Goal: Task Accomplishment & Management: Complete application form

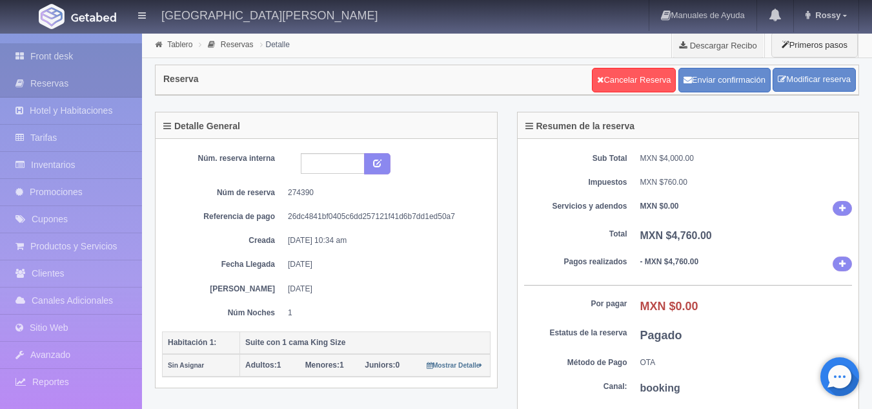
click at [81, 56] on link "Front desk" at bounding box center [71, 56] width 142 height 26
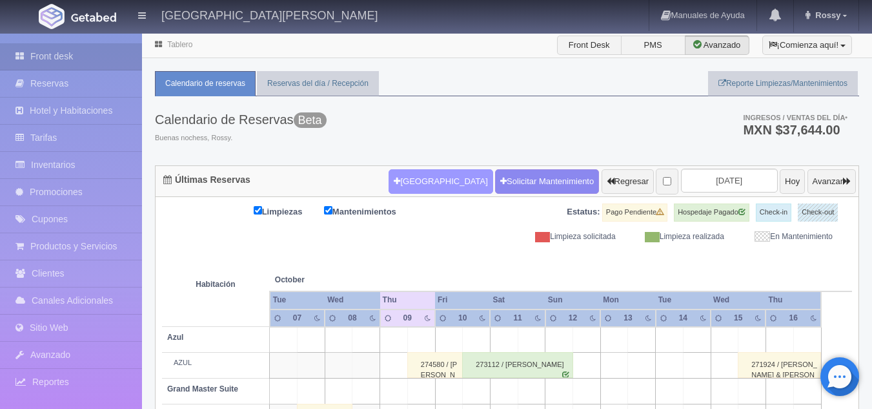
click at [391, 190] on button "[GEOGRAPHIC_DATA]" at bounding box center [441, 181] width 104 height 25
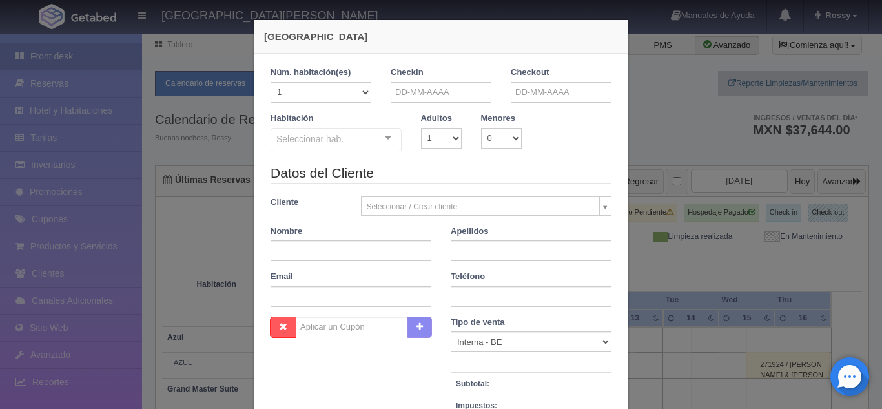
checkbox input "false"
click at [441, 95] on input "text" at bounding box center [441, 92] width 101 height 21
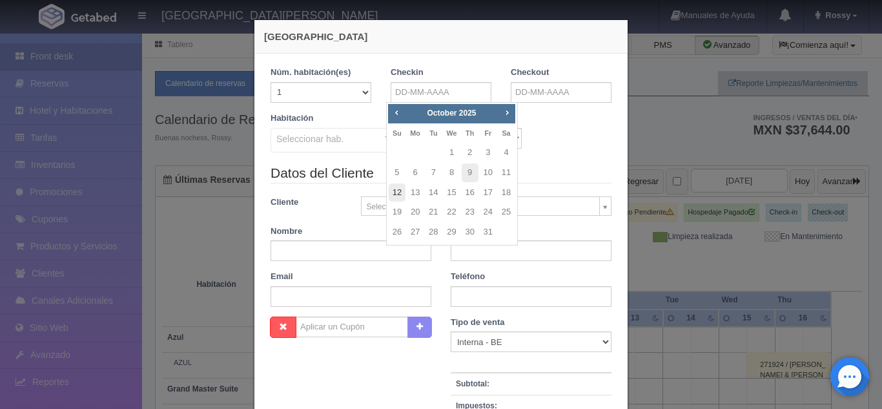
click at [400, 192] on link "12" at bounding box center [397, 192] width 17 height 19
type input "12-10-2025"
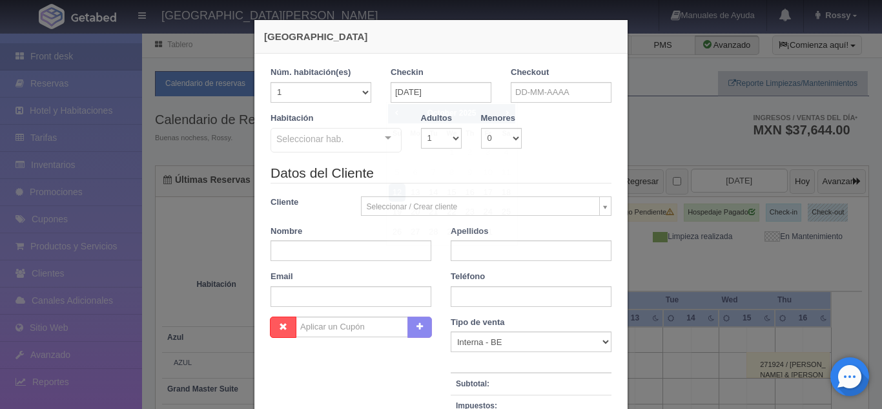
checkbox input "false"
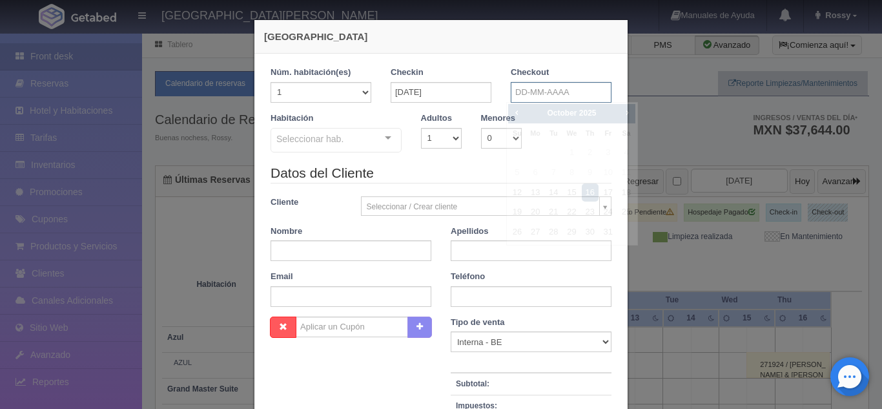
click at [536, 93] on input "text" at bounding box center [561, 92] width 101 height 21
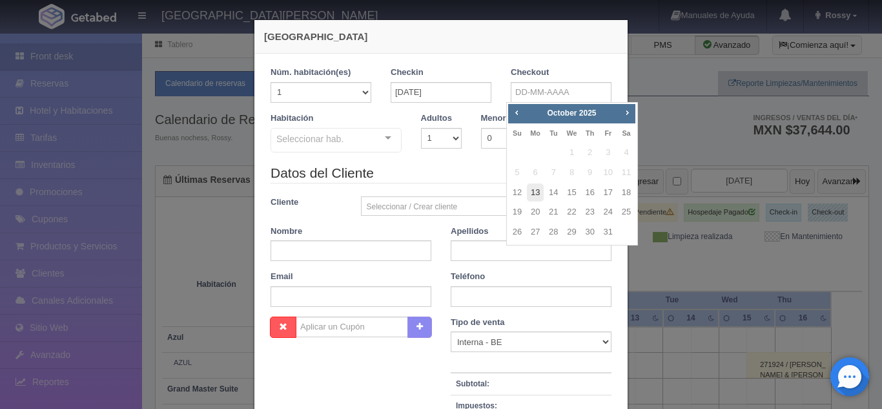
click at [535, 191] on link "13" at bounding box center [535, 192] width 17 height 19
type input "13-10-2025"
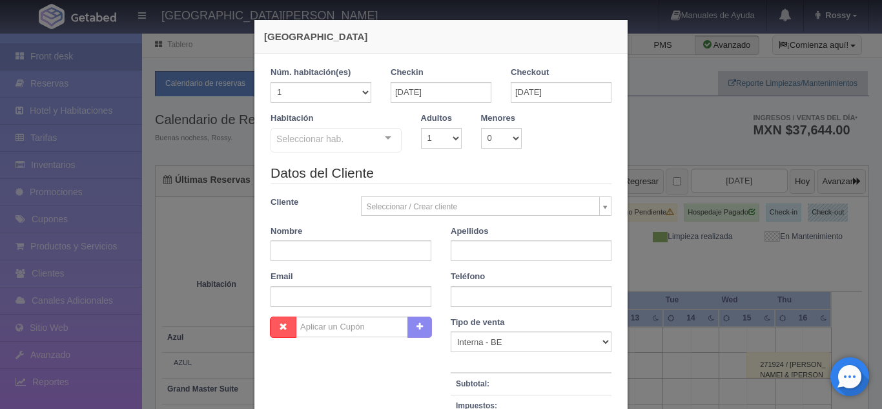
checkbox input "false"
click at [448, 138] on select "1 2 3 4 5 6 7 8 9 10" at bounding box center [441, 138] width 41 height 21
select select "2"
click at [421, 128] on select "1 2 3 4 5 6 7 8 9 10" at bounding box center [441, 138] width 41 height 21
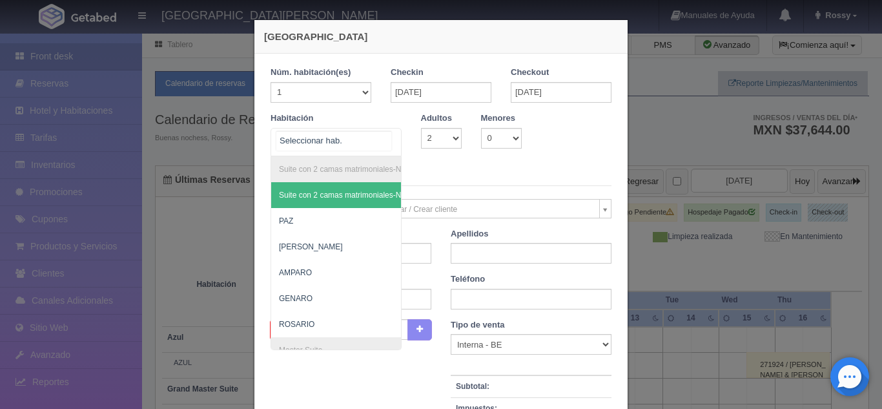
click at [384, 139] on div "Suite con 2 camas matrimoniales-No apta para menores Suite con 2 camas matrimon…" at bounding box center [336, 142] width 131 height 28
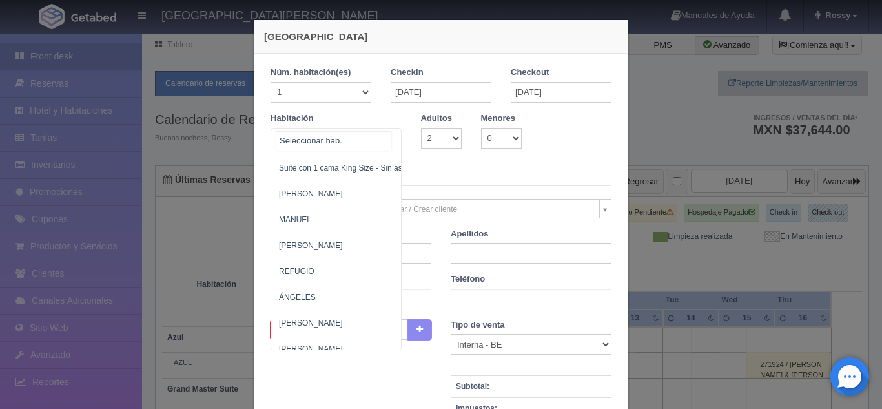
scroll to position [752, 0]
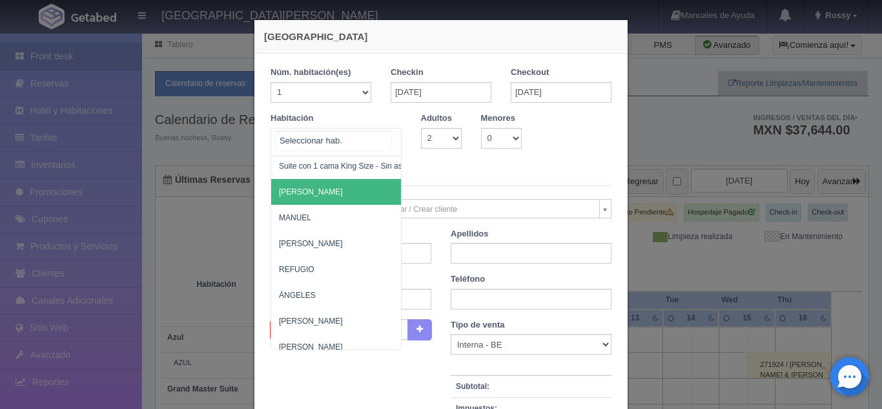
click at [309, 195] on span "[PERSON_NAME]" at bounding box center [398, 192] width 255 height 26
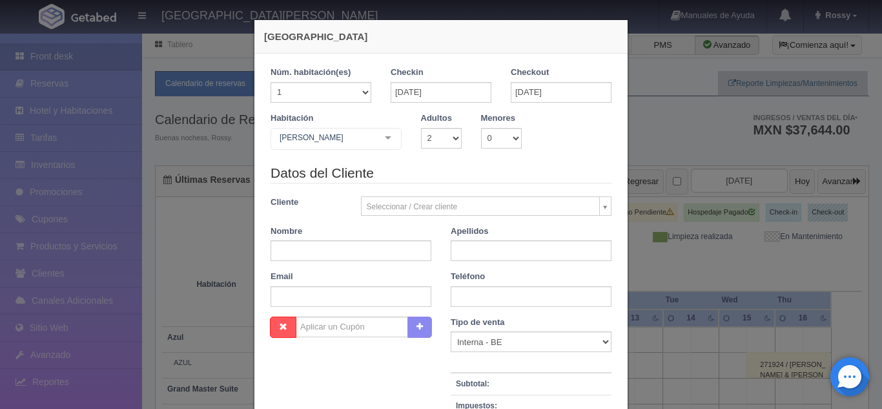
checkbox input "false"
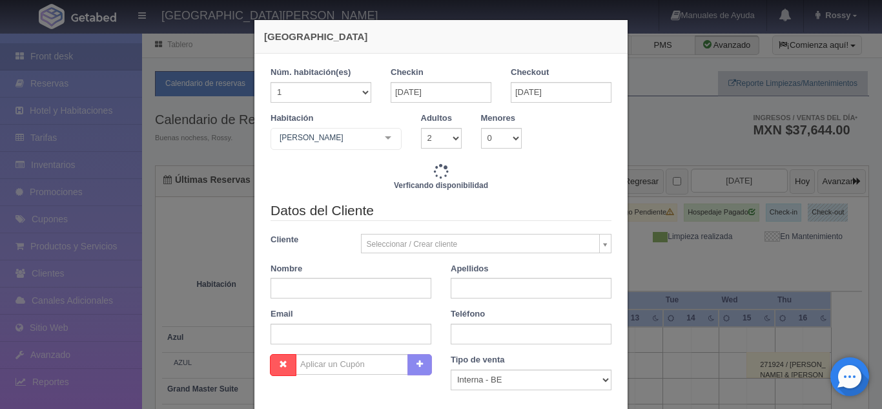
type input "3860.00"
checkbox input "false"
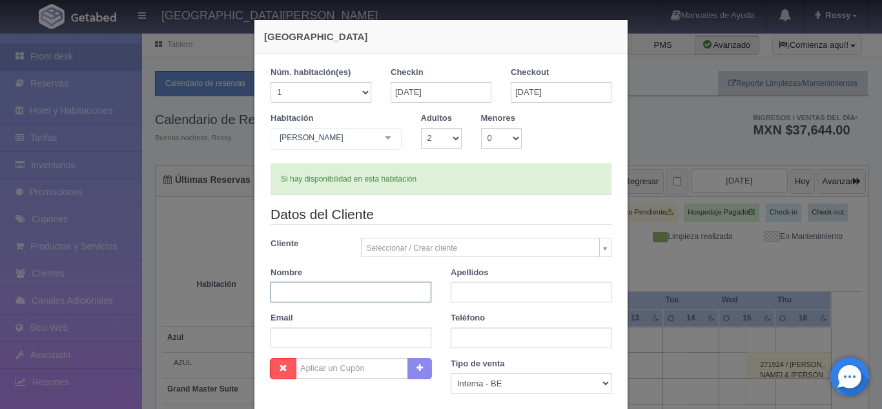
click at [365, 296] on input "text" at bounding box center [351, 292] width 161 height 21
type input "GUSTAVO"
click at [493, 290] on input "text" at bounding box center [531, 292] width 161 height 21
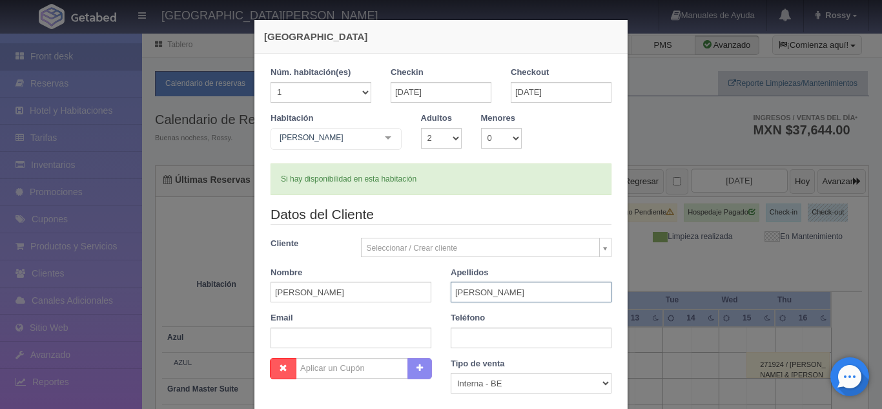
type input "AYALA"
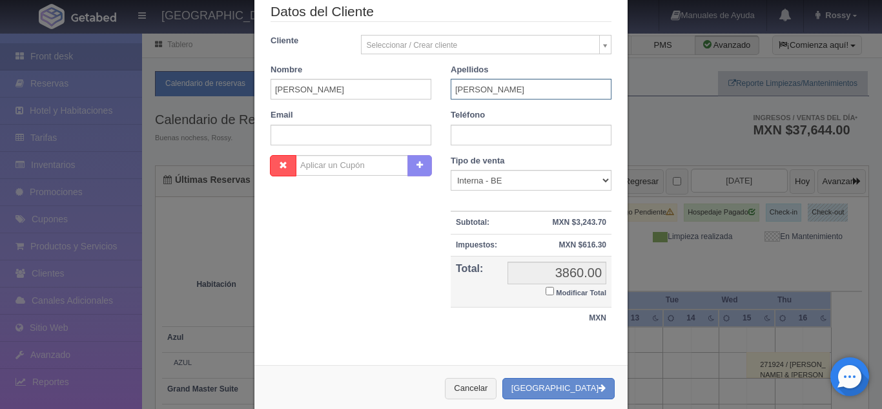
scroll to position [205, 0]
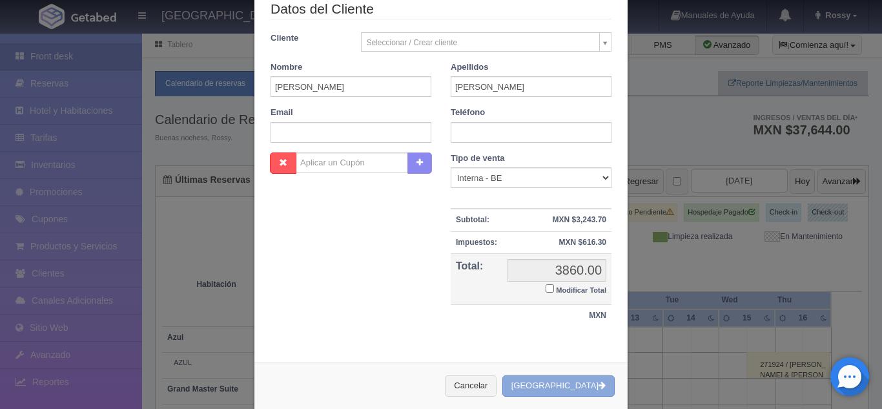
click at [570, 391] on button "[GEOGRAPHIC_DATA]" at bounding box center [558, 385] width 112 height 21
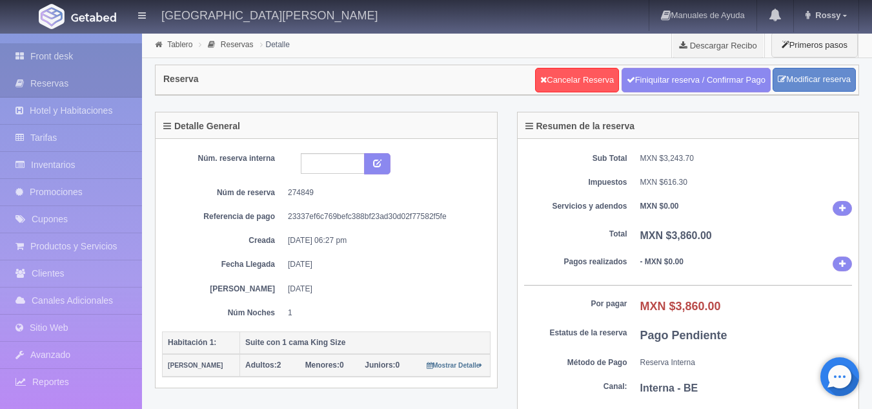
click at [48, 48] on link "Front desk" at bounding box center [71, 56] width 142 height 26
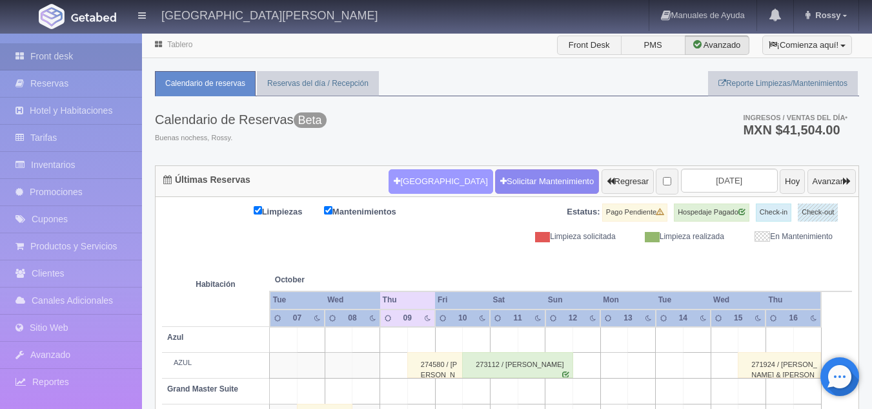
click at [405, 185] on button "[GEOGRAPHIC_DATA]" at bounding box center [441, 181] width 104 height 25
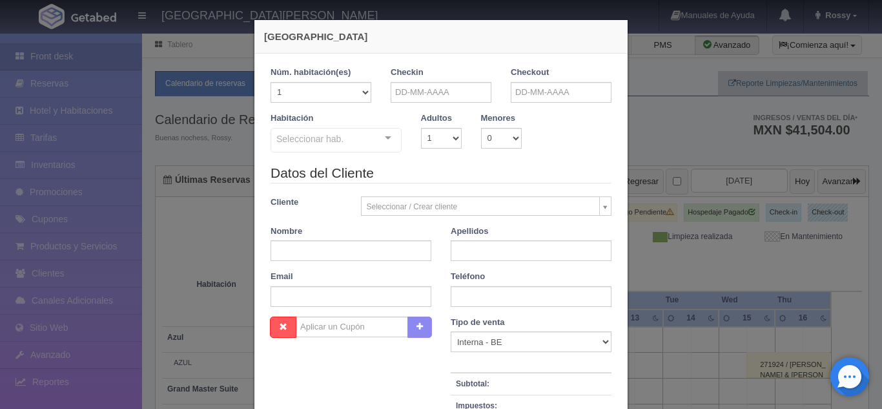
checkbox input "false"
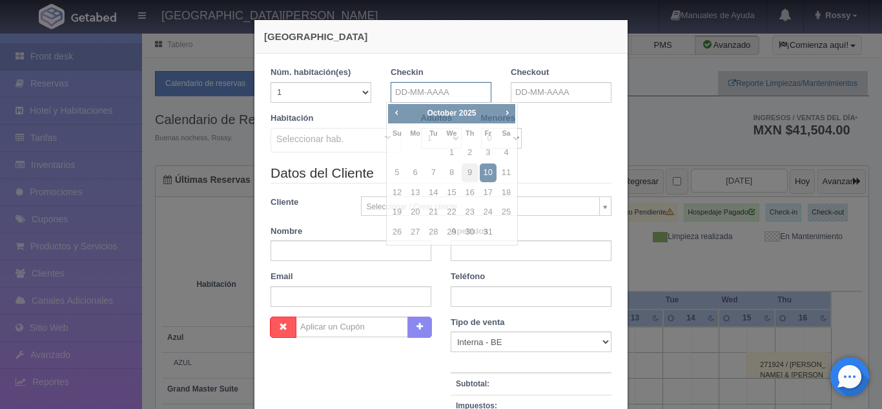
click at [398, 94] on input "text" at bounding box center [441, 92] width 101 height 21
click at [401, 194] on link "12" at bounding box center [397, 192] width 17 height 19
type input "12-10-2025"
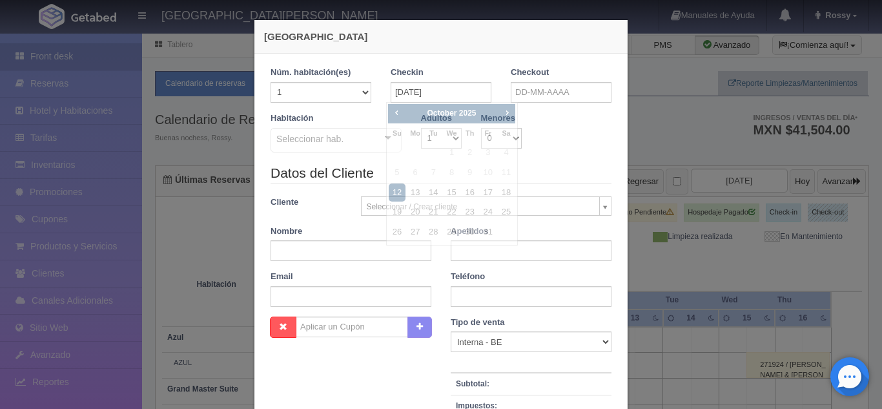
checkbox input "false"
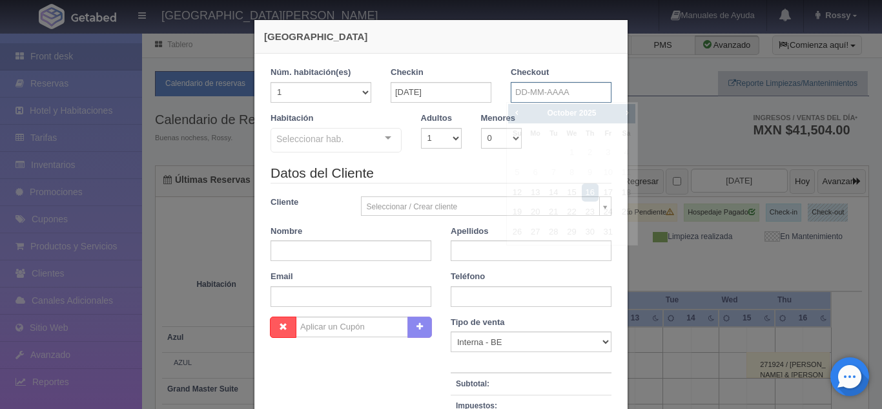
click at [520, 90] on input "text" at bounding box center [561, 92] width 101 height 21
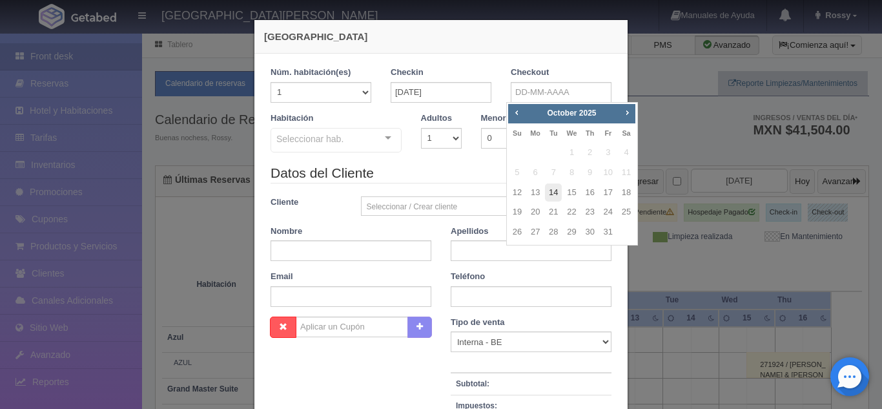
click at [551, 194] on link "14" at bounding box center [553, 192] width 17 height 19
type input "14-10-2025"
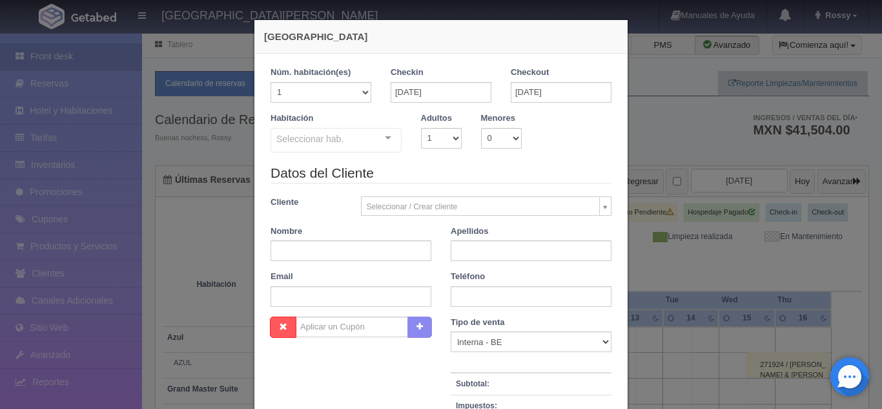
checkbox input "false"
click at [449, 139] on select "1 2 3 4 5 6 7 8 9 10" at bounding box center [441, 138] width 41 height 21
select select "2"
click at [421, 128] on select "1 2 3 4 5 6 7 8 9 10" at bounding box center [441, 138] width 41 height 21
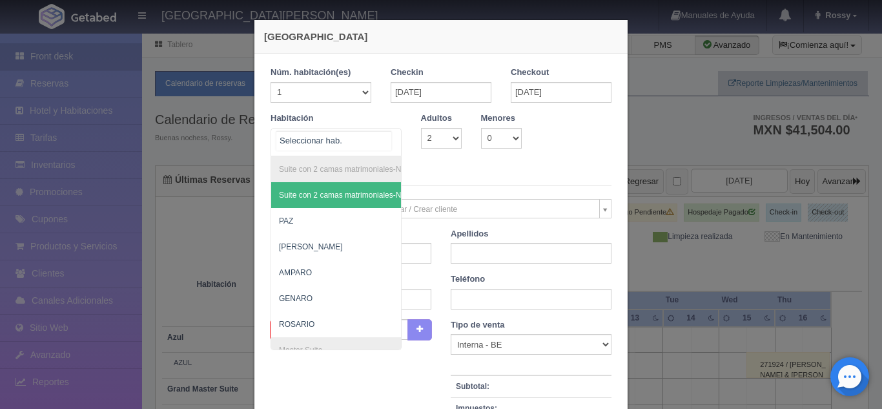
click at [378, 134] on div "Suite con 2 camas matrimoniales-No apta para menores Suite con 2 camas matrimon…" at bounding box center [336, 142] width 131 height 28
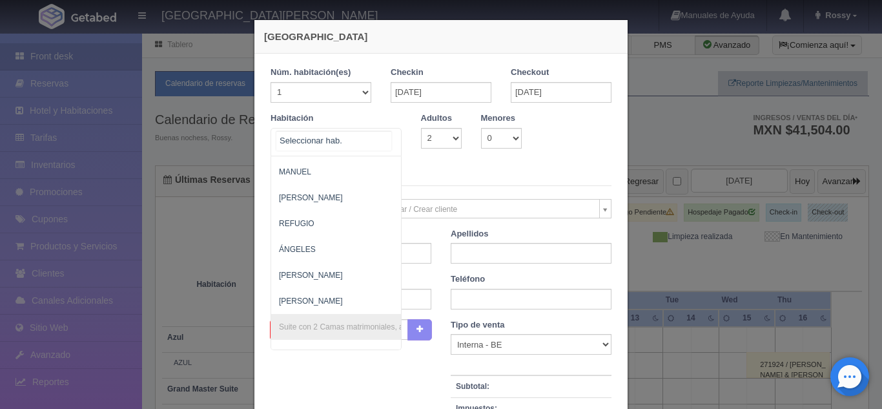
scroll to position [773, 0]
click at [311, 216] on span "REFUGIO" at bounding box center [398, 223] width 255 height 26
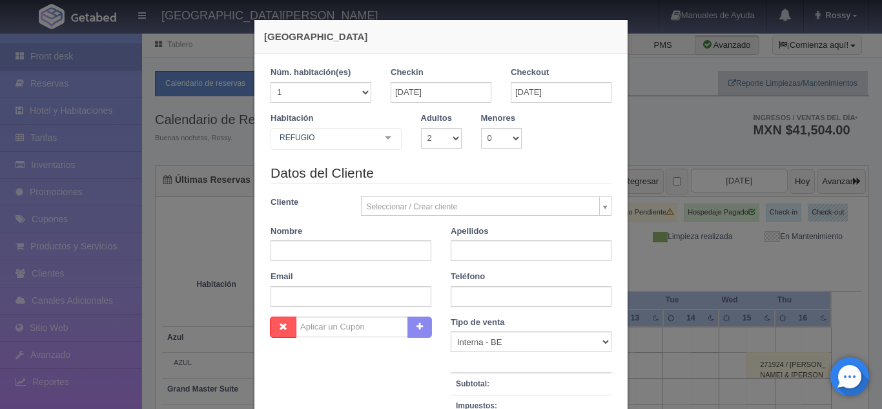
checkbox input "false"
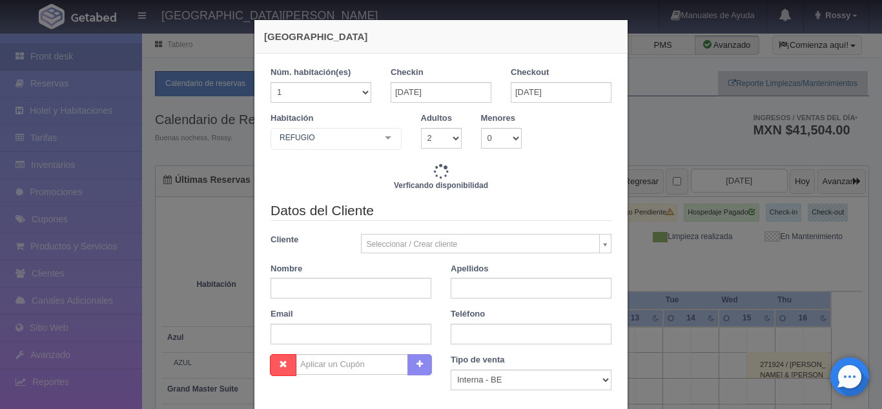
type input "7720.00"
checkbox input "false"
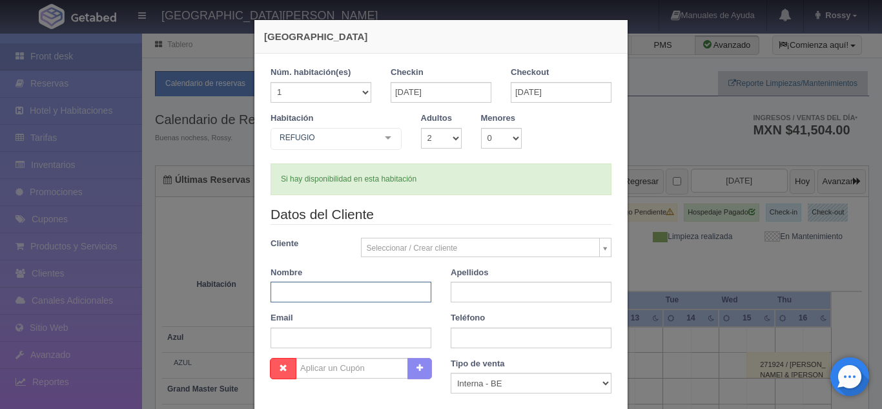
click at [380, 287] on input "text" at bounding box center [351, 292] width 161 height 21
type input "GUSTAVO"
click at [466, 292] on input "text" at bounding box center [531, 292] width 161 height 21
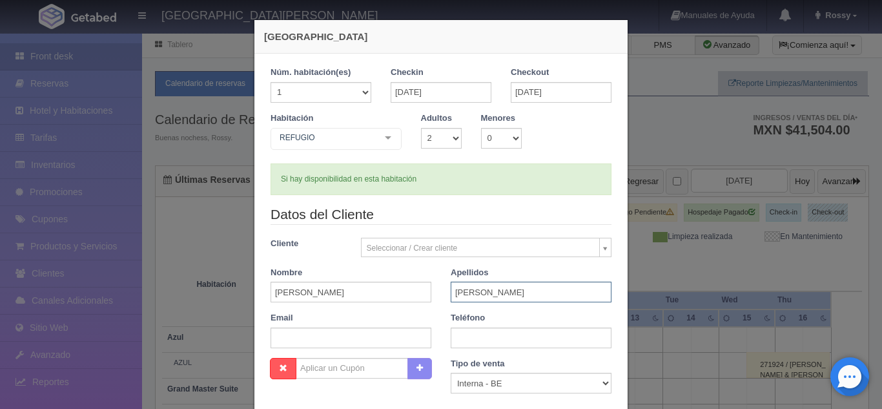
type input "AYALA"
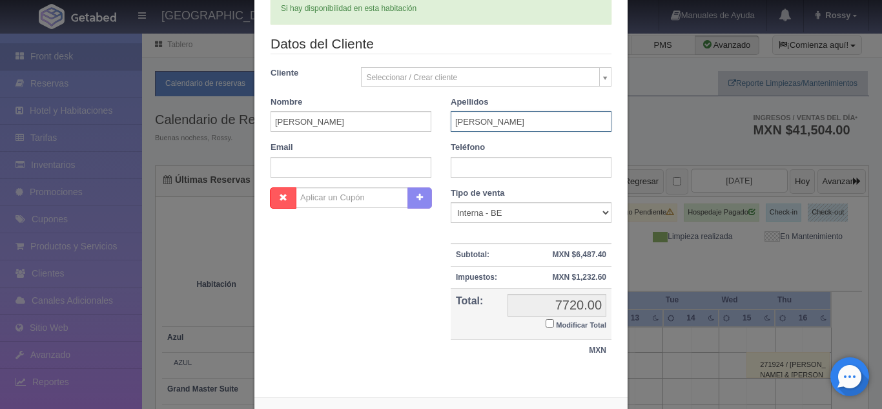
scroll to position [198, 0]
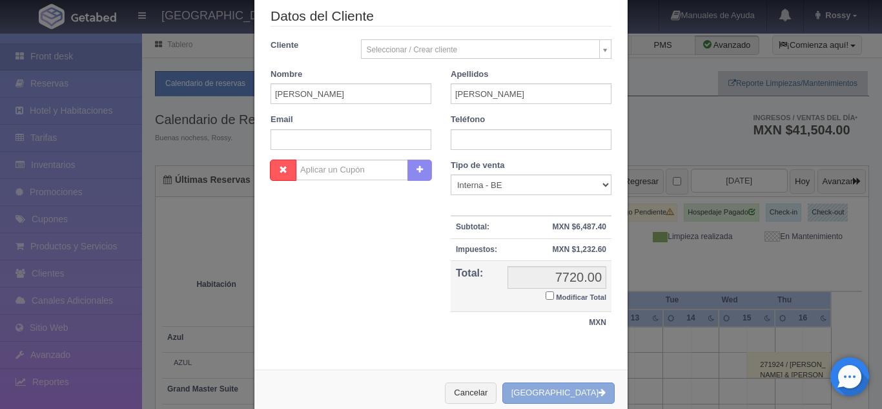
click at [586, 399] on button "[GEOGRAPHIC_DATA]" at bounding box center [558, 392] width 112 height 21
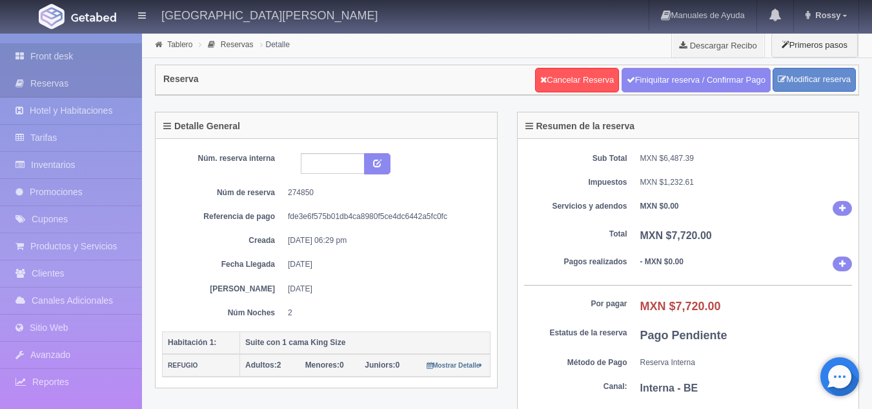
click at [83, 57] on link "Front desk" at bounding box center [71, 56] width 142 height 26
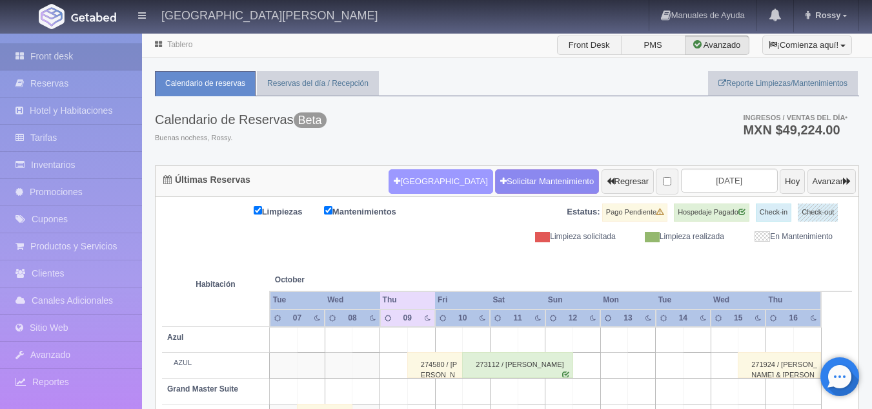
click at [432, 178] on button "[GEOGRAPHIC_DATA]" at bounding box center [441, 181] width 104 height 25
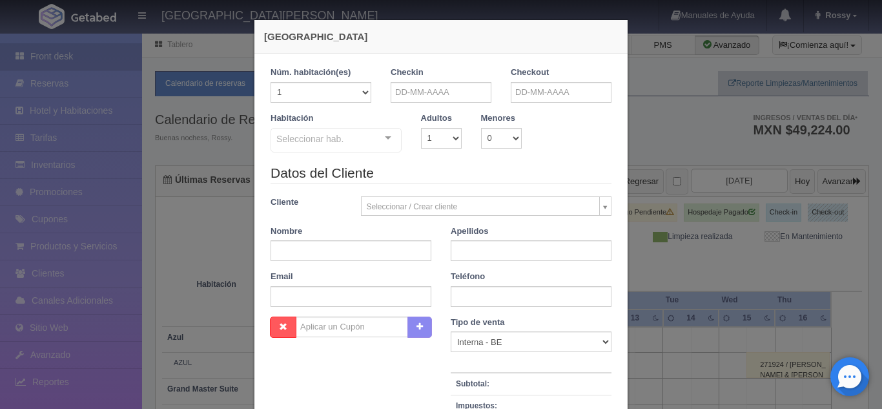
checkbox input "false"
click at [418, 91] on input "text" at bounding box center [441, 92] width 101 height 21
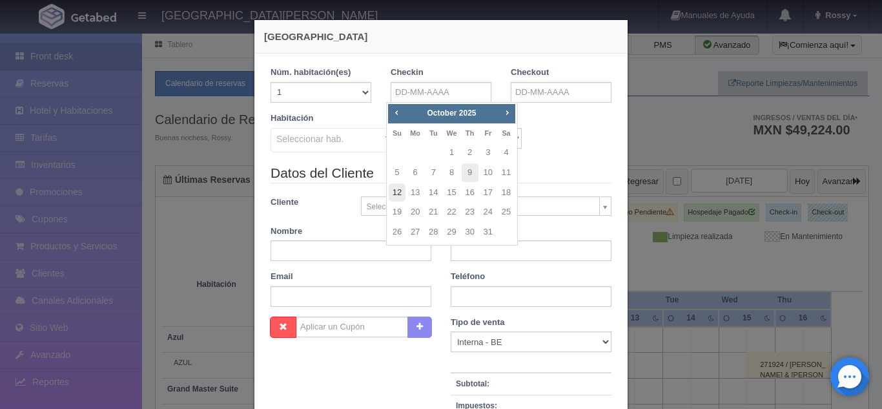
click at [398, 189] on link "12" at bounding box center [397, 192] width 17 height 19
type input "12-10-2025"
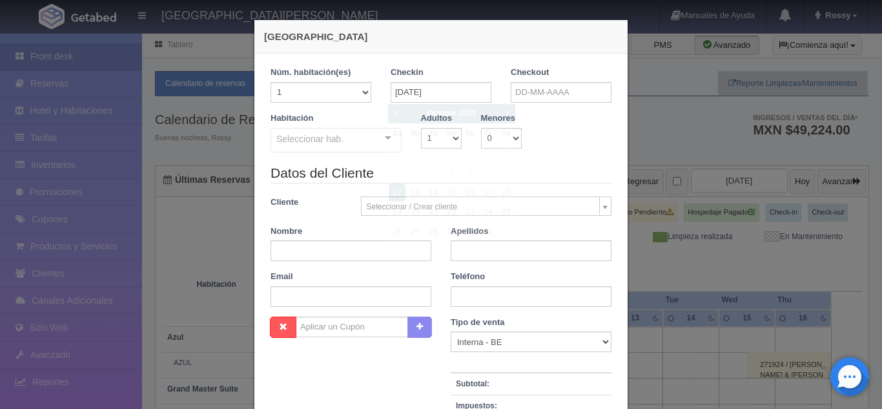
checkbox input "false"
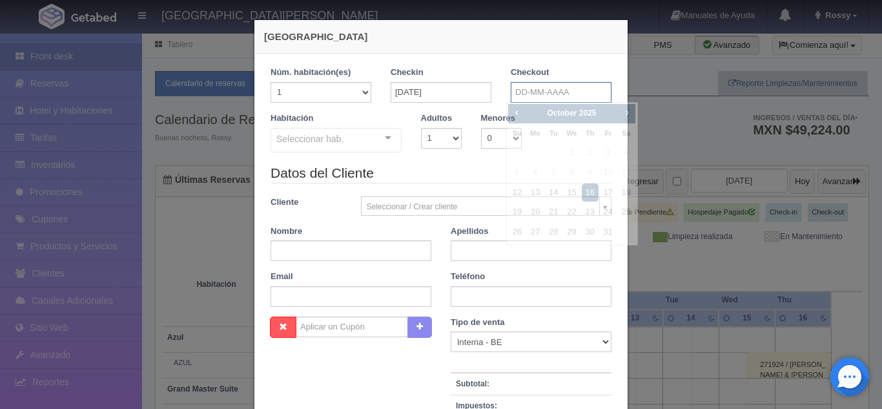
click at [531, 95] on input "text" at bounding box center [561, 92] width 101 height 21
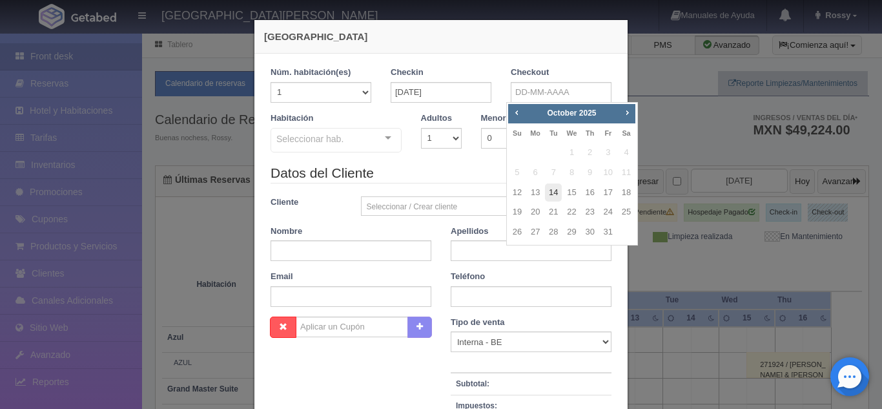
click at [552, 191] on link "14" at bounding box center [553, 192] width 17 height 19
type input "14-10-2025"
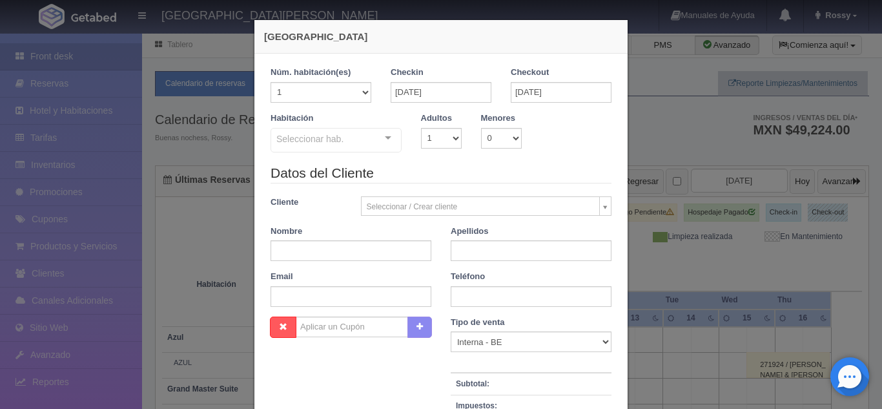
checkbox input "false"
click at [446, 138] on select "1 2 3 4 5 6 7 8 9 10" at bounding box center [441, 138] width 41 height 21
select select "2"
click at [421, 128] on select "1 2 3 4 5 6 7 8 9 10" at bounding box center [441, 138] width 41 height 21
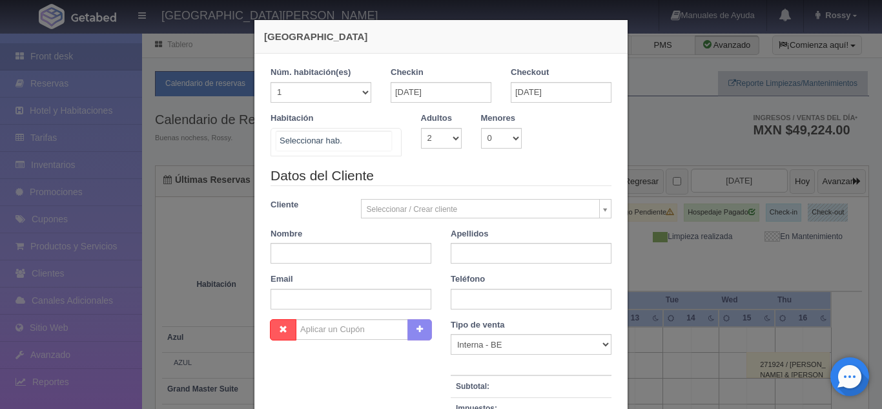
click at [383, 138] on div "Suite con 2 camas matrimoniales-No apta para menores Suite con 2 camas matrimon…" at bounding box center [336, 142] width 131 height 28
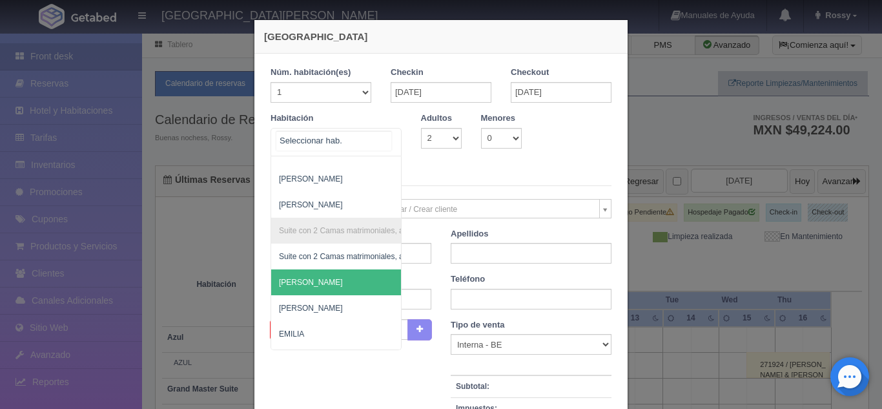
scroll to position [876, 0]
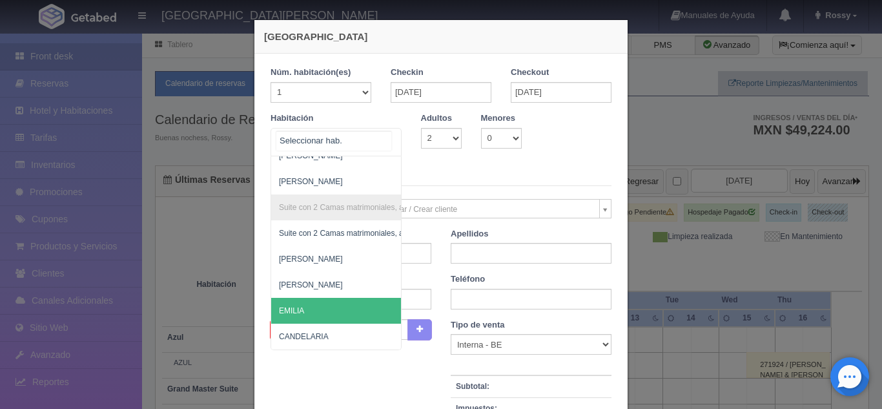
click at [294, 298] on span "EMILIA" at bounding box center [398, 311] width 255 height 26
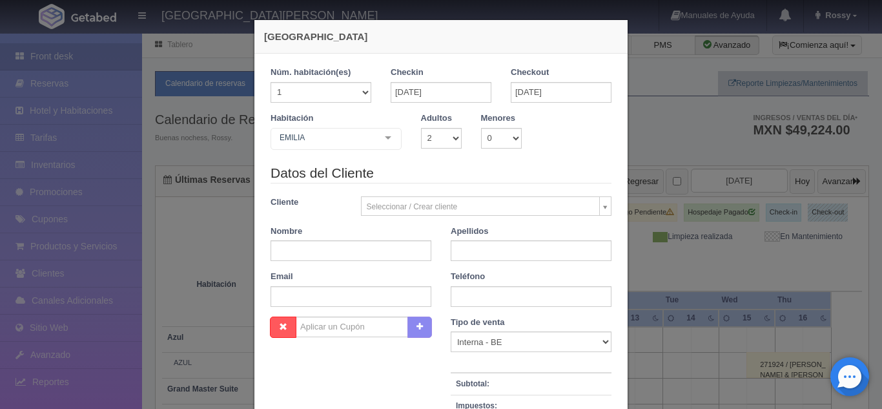
checkbox input "false"
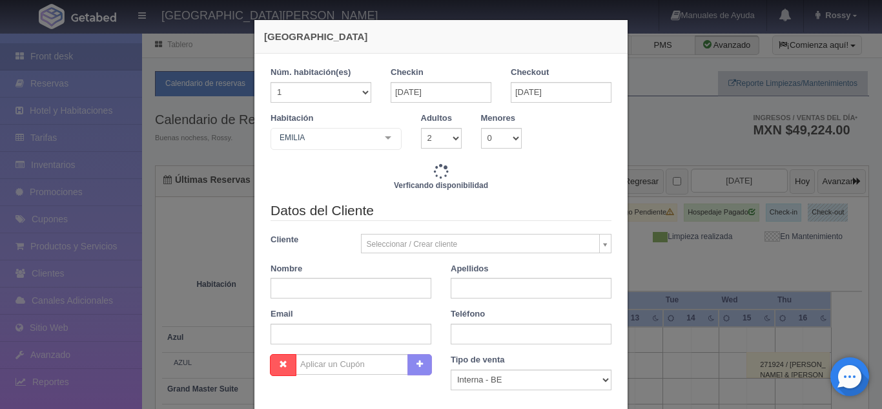
type input "7720.00"
checkbox input "false"
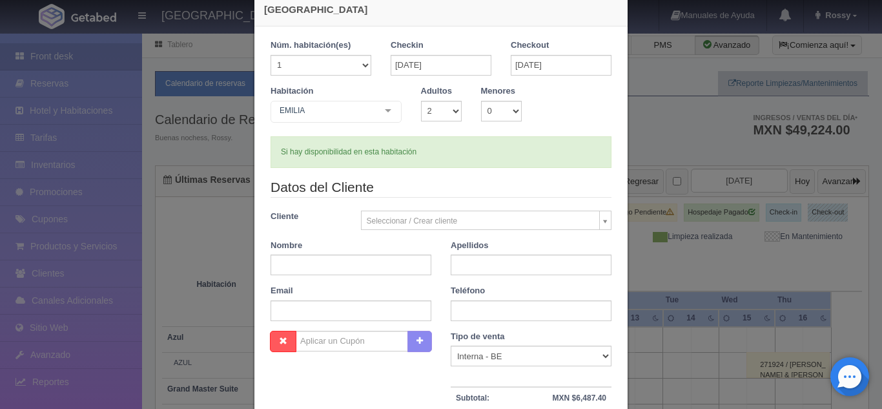
scroll to position [28, 0]
click at [380, 262] on input "text" at bounding box center [351, 264] width 161 height 21
type input "GUSTAVO"
click at [464, 268] on input "text" at bounding box center [531, 264] width 161 height 21
type input "AYALA"
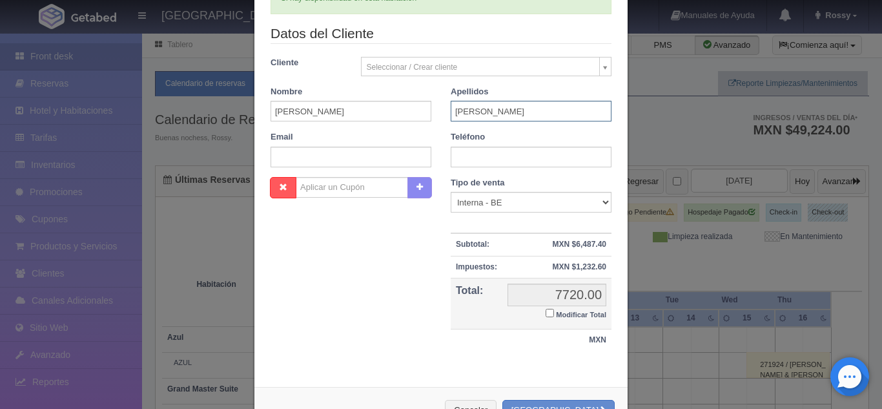
scroll to position [226, 0]
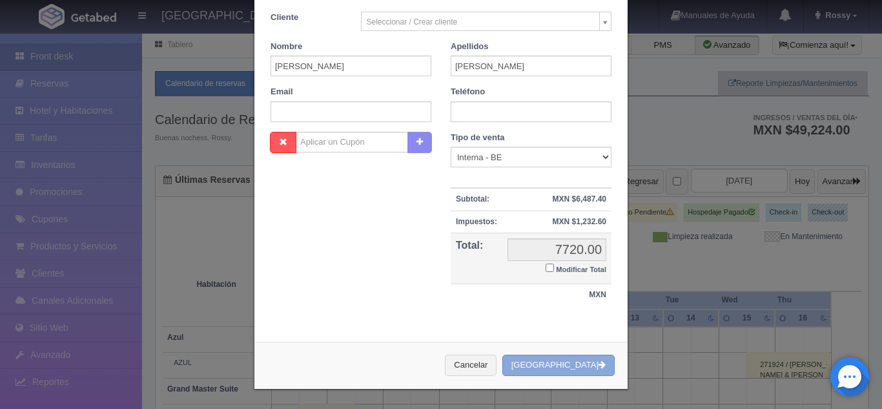
click at [573, 367] on button "[GEOGRAPHIC_DATA]" at bounding box center [558, 365] width 112 height 21
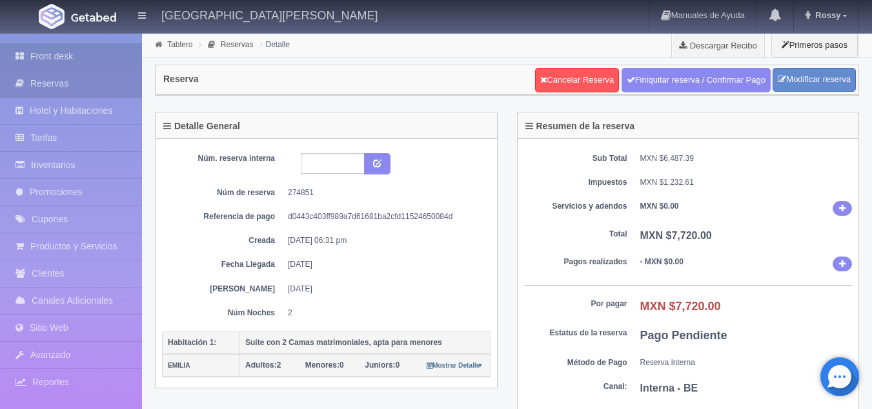
click at [80, 56] on link "Front desk" at bounding box center [71, 56] width 142 height 26
